Goal: Information Seeking & Learning: Learn about a topic

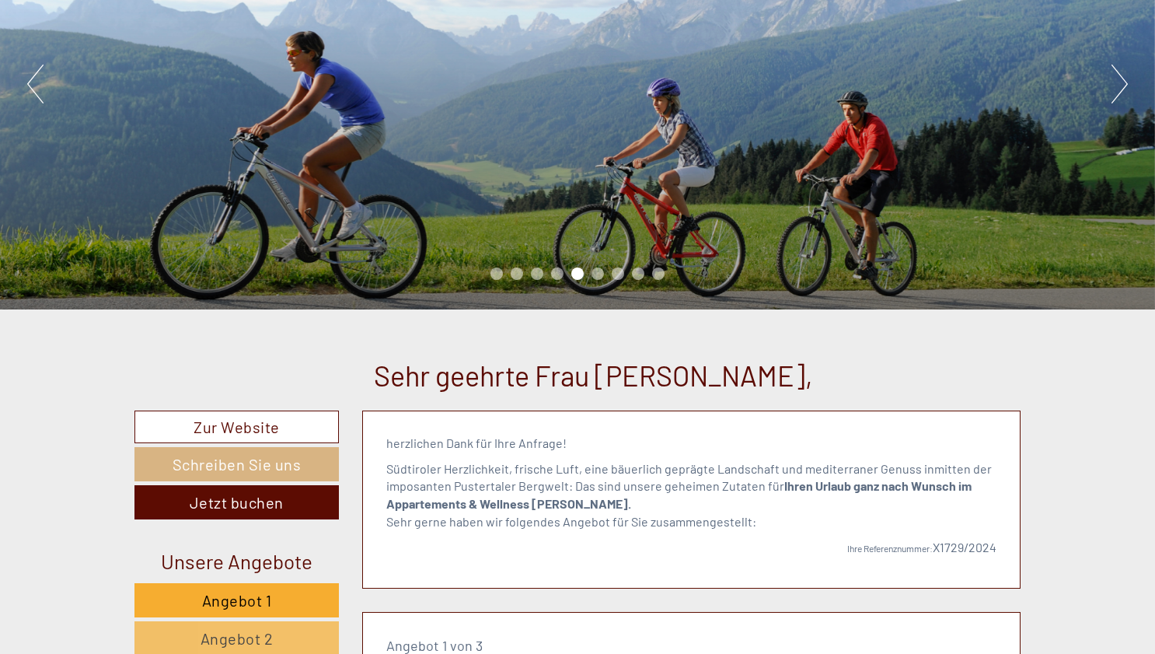
scroll to position [270, 0]
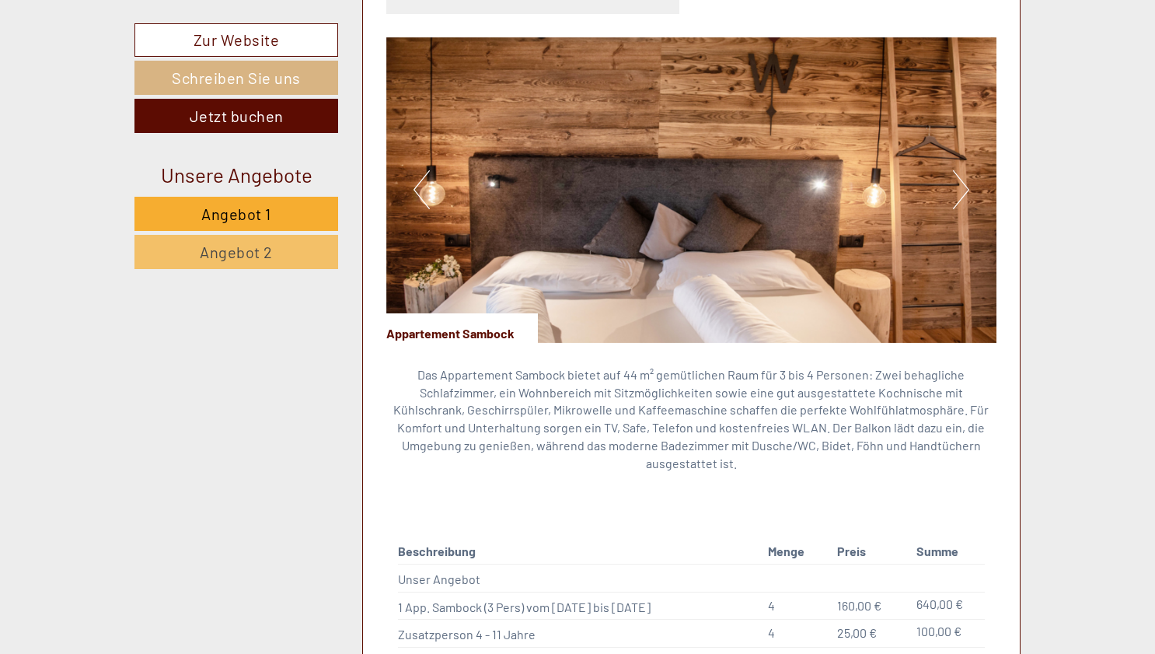
scroll to position [1079, 0]
click at [960, 181] on button "Next" at bounding box center [961, 188] width 16 height 39
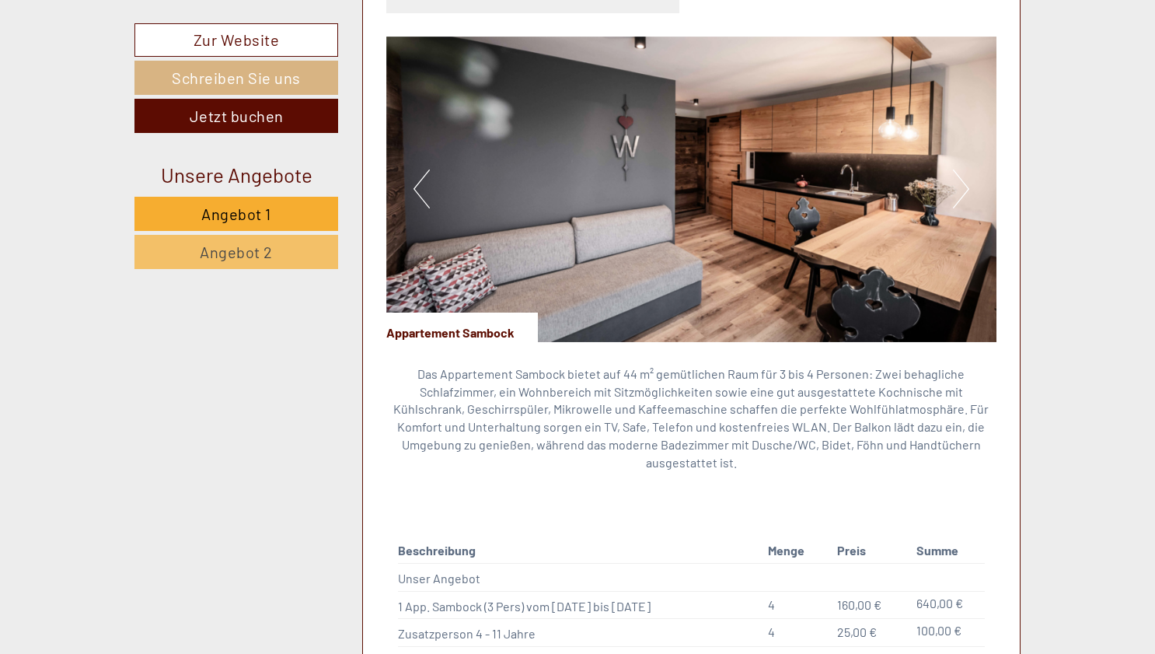
click at [960, 181] on button "Next" at bounding box center [961, 188] width 16 height 39
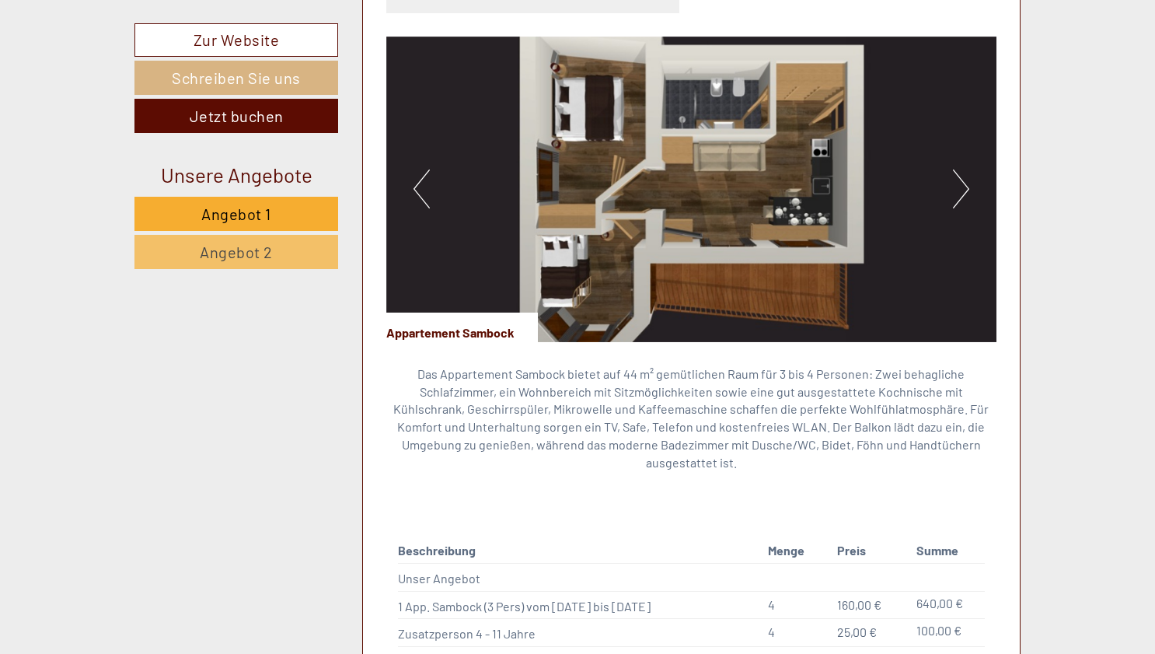
click at [960, 181] on button "Next" at bounding box center [961, 188] width 16 height 39
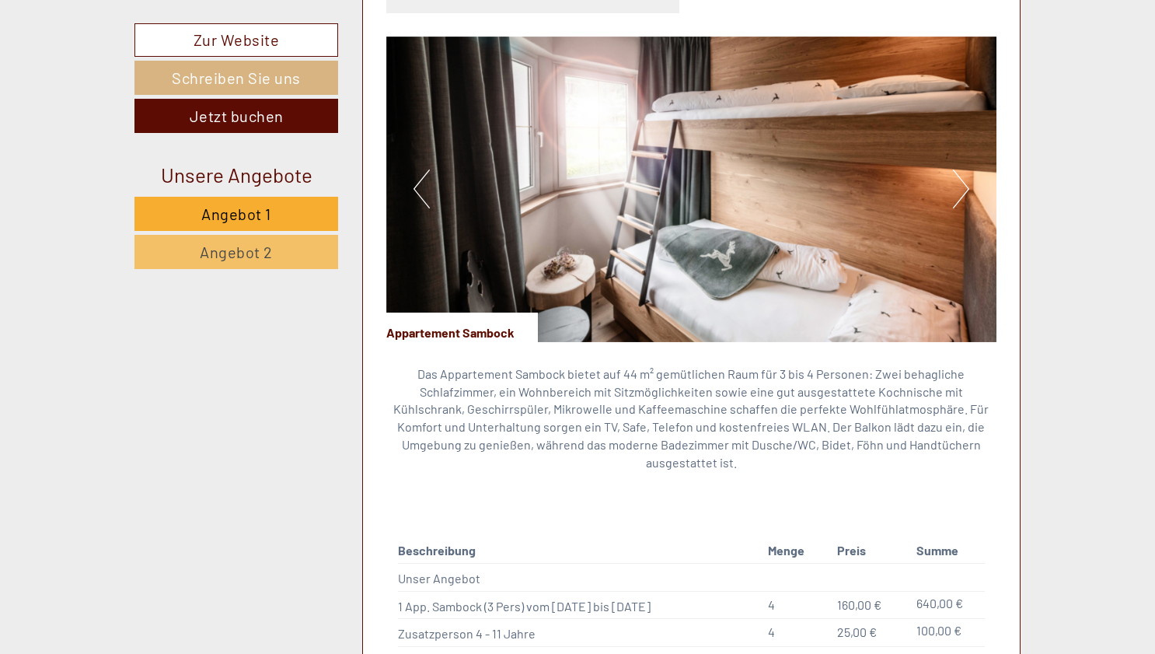
click at [960, 181] on button "Next" at bounding box center [961, 188] width 16 height 39
